Goal: Go to known website: Access a specific website the user already knows

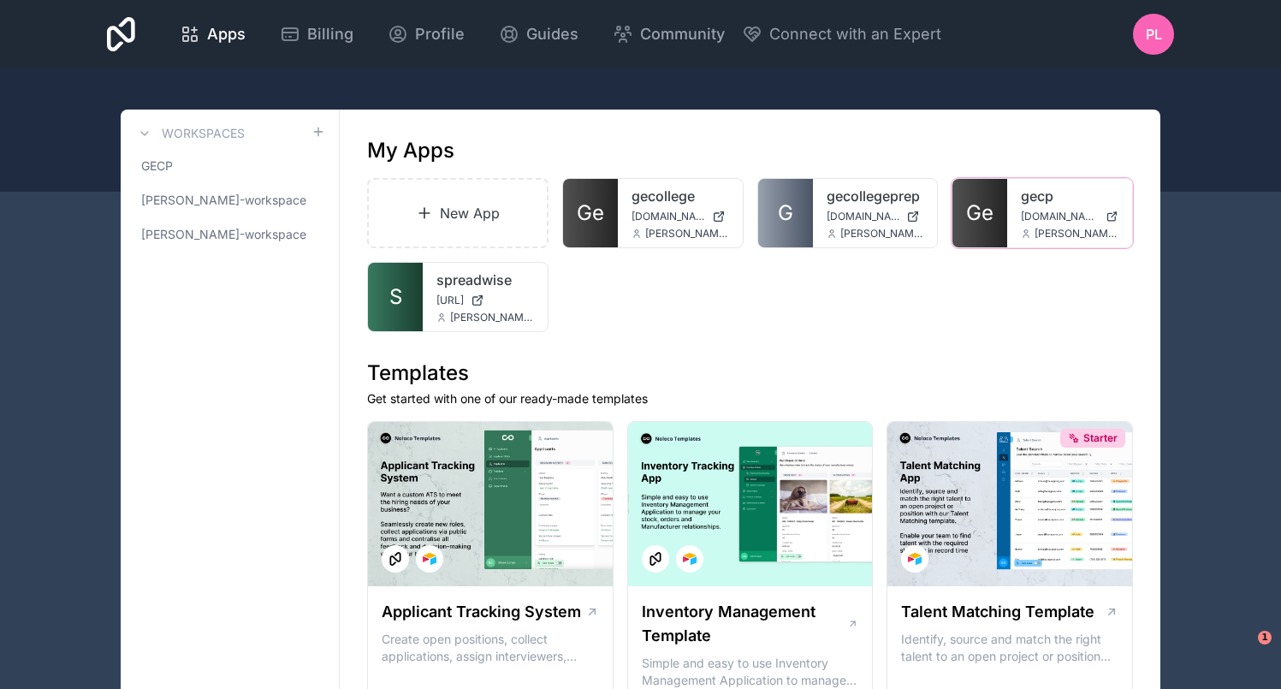
click at [1009, 223] on div "gecp app.gecollegeprep.com peter@nucleusstudio.io" at bounding box center [1069, 213] width 125 height 68
click at [979, 216] on span "Ge" at bounding box center [979, 212] width 27 height 27
click at [419, 297] on link "S" at bounding box center [395, 297] width 55 height 68
